Goal: Find specific page/section: Find specific page/section

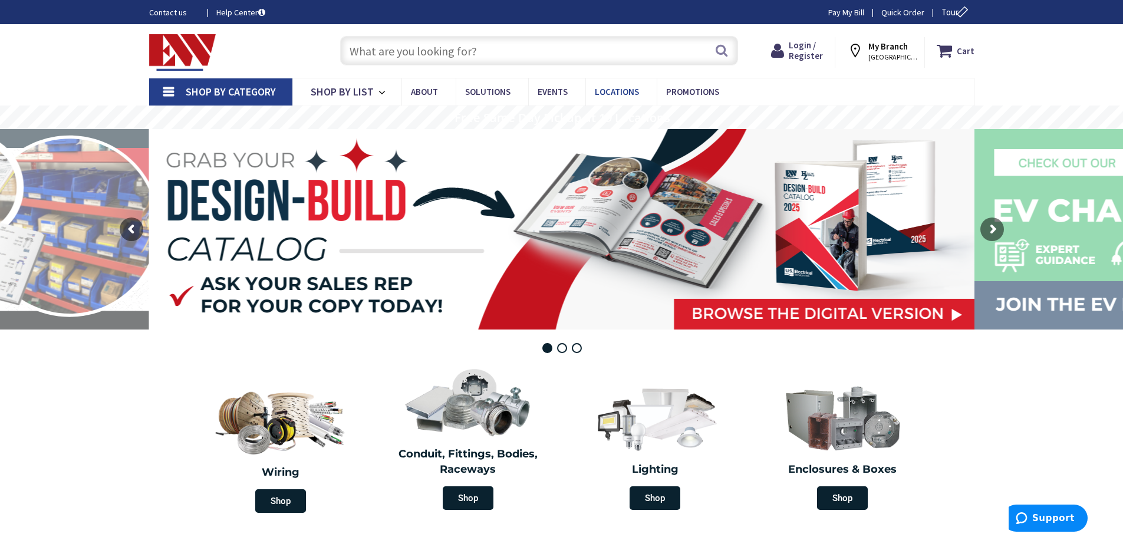
click at [627, 92] on span "Locations" at bounding box center [617, 91] width 44 height 11
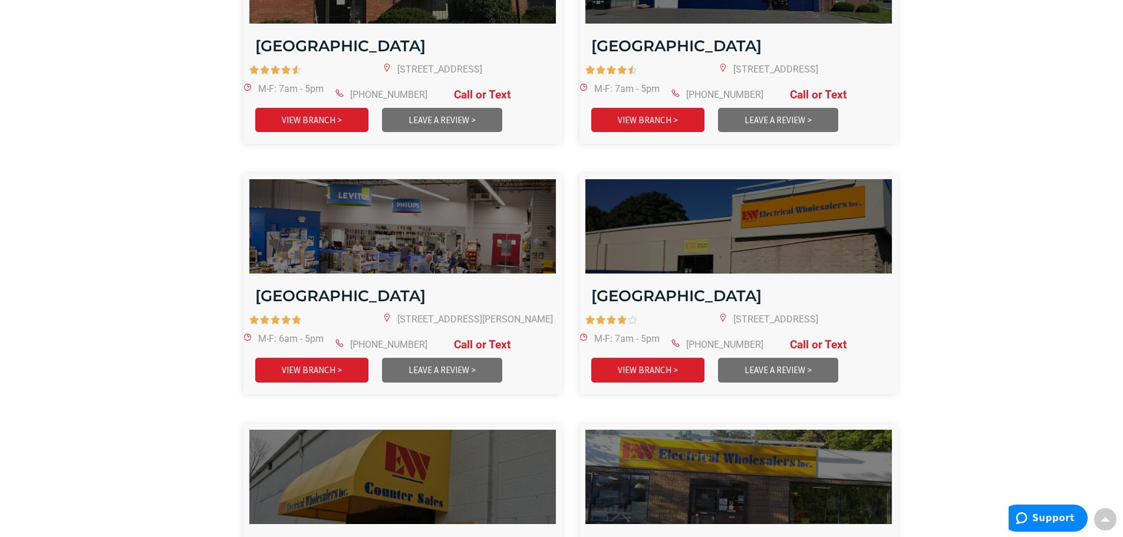
scroll to position [1651, 0]
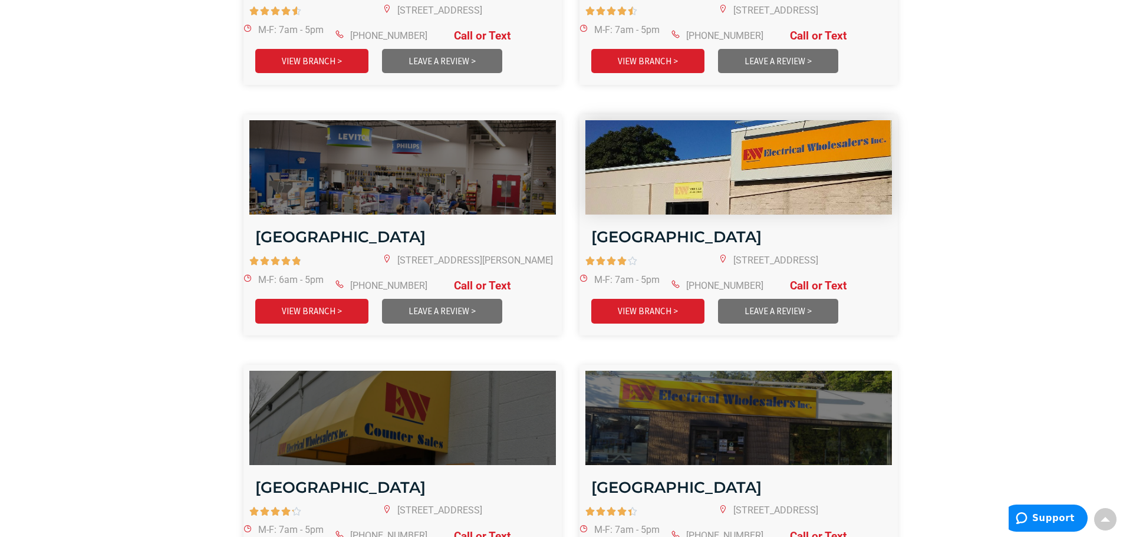
click at [804, 176] on img at bounding box center [739, 167] width 368 height 113
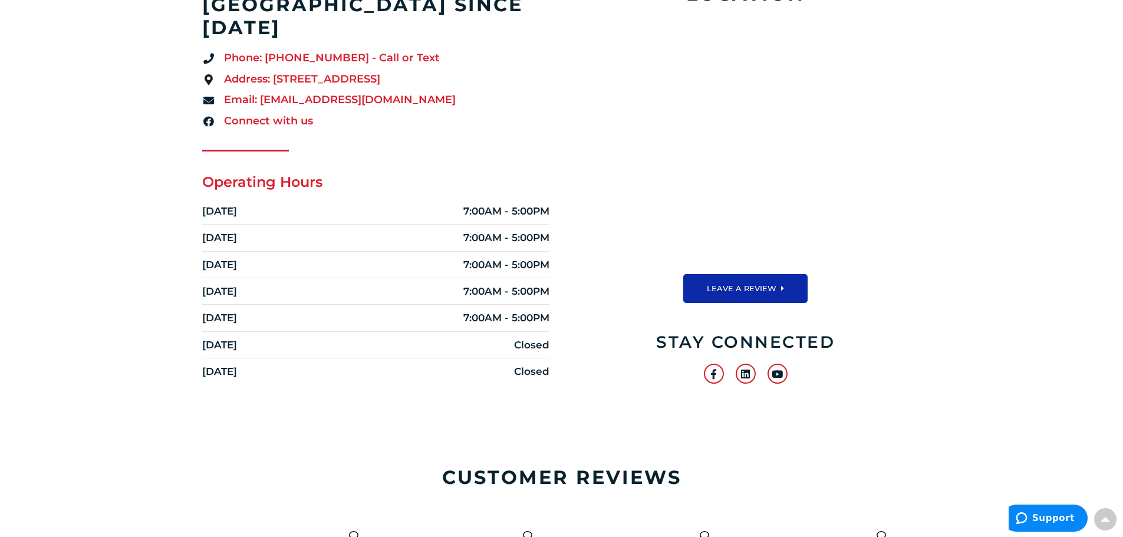
scroll to position [67, 0]
